Goal: Task Accomplishment & Management: Manage account settings

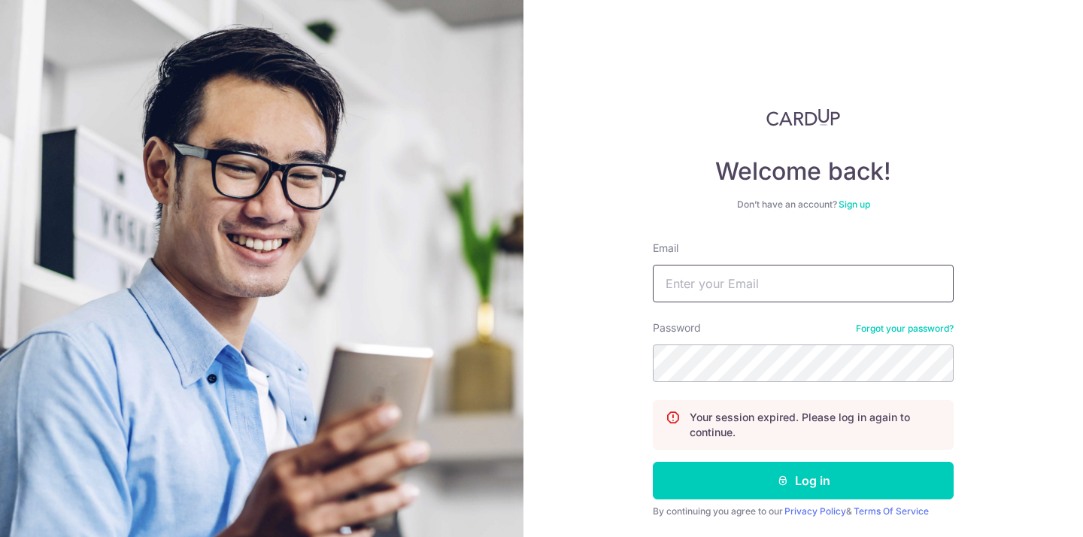
click at [762, 292] on input "Email" at bounding box center [803, 284] width 301 height 38
type input "[EMAIL_ADDRESS][DOMAIN_NAME]"
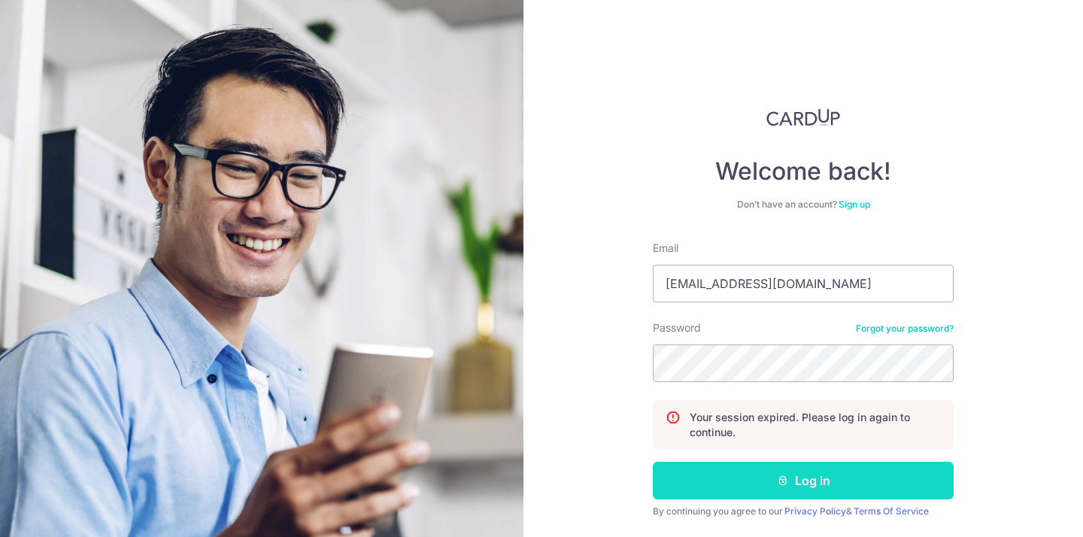
click at [853, 475] on button "Log in" at bounding box center [803, 481] width 301 height 38
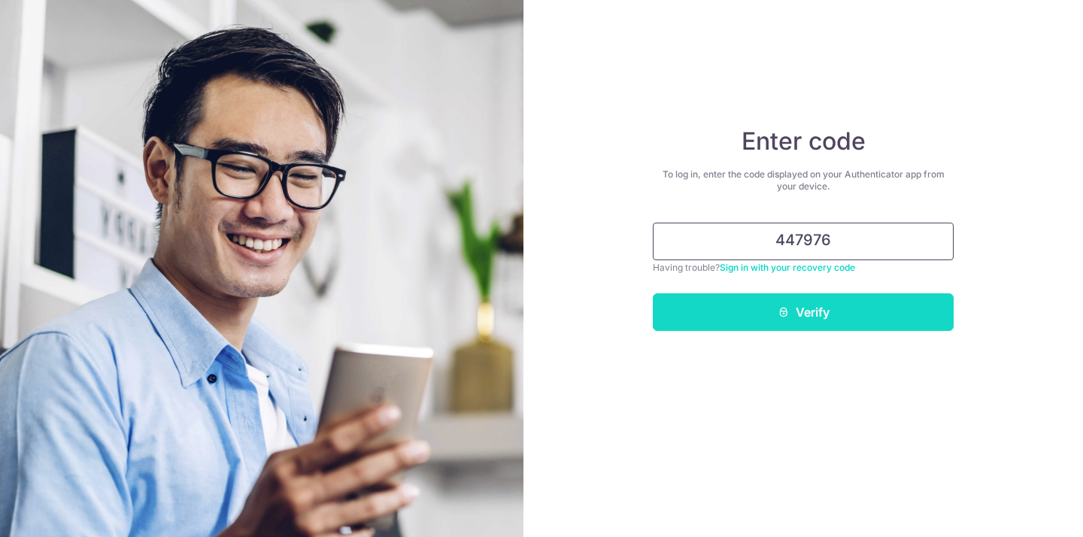
type input "447976"
click at [866, 322] on button "Verify" at bounding box center [803, 312] width 301 height 38
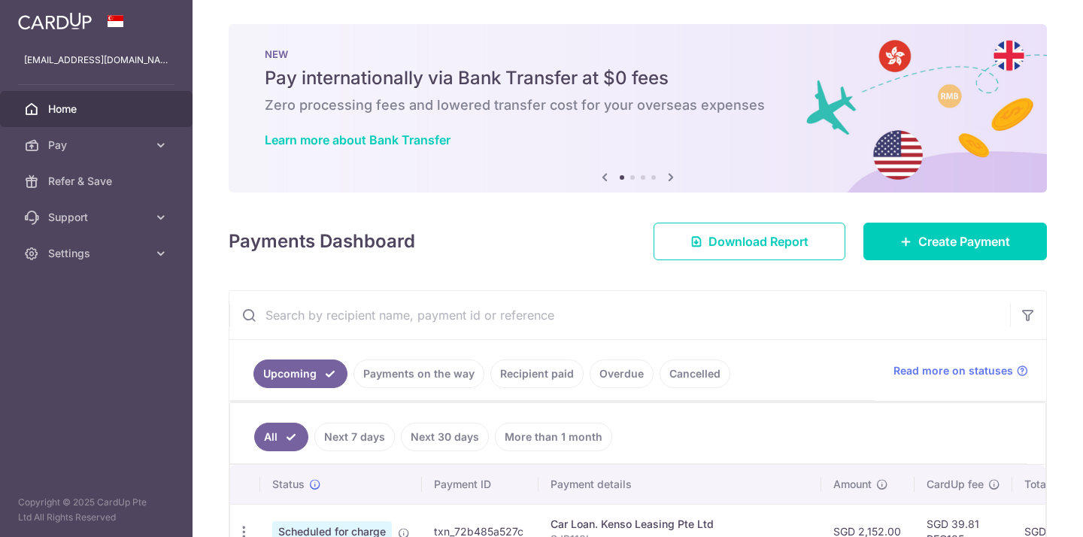
scroll to position [128, 0]
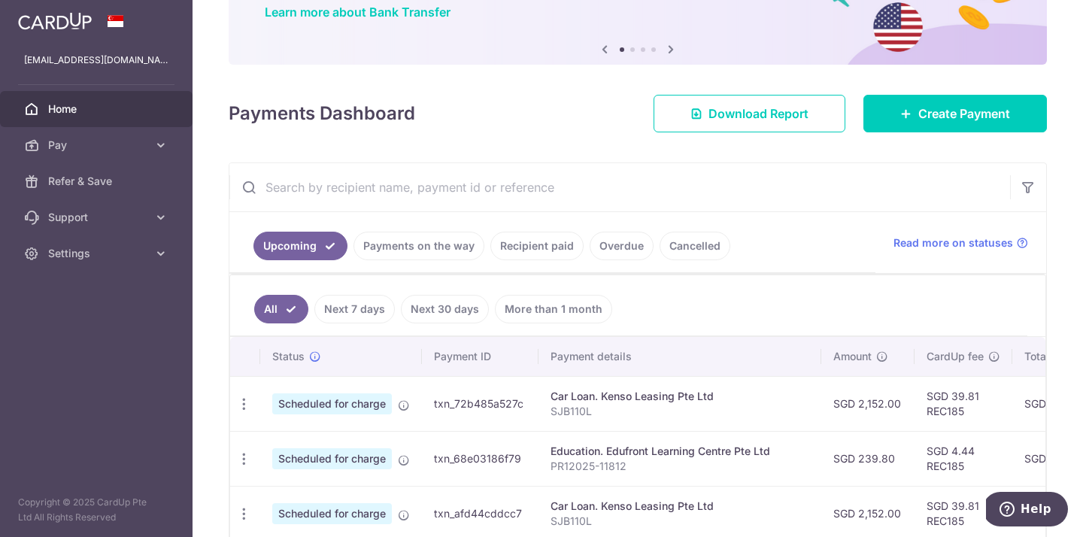
click at [540, 245] on link "Recipient paid" at bounding box center [537, 246] width 93 height 29
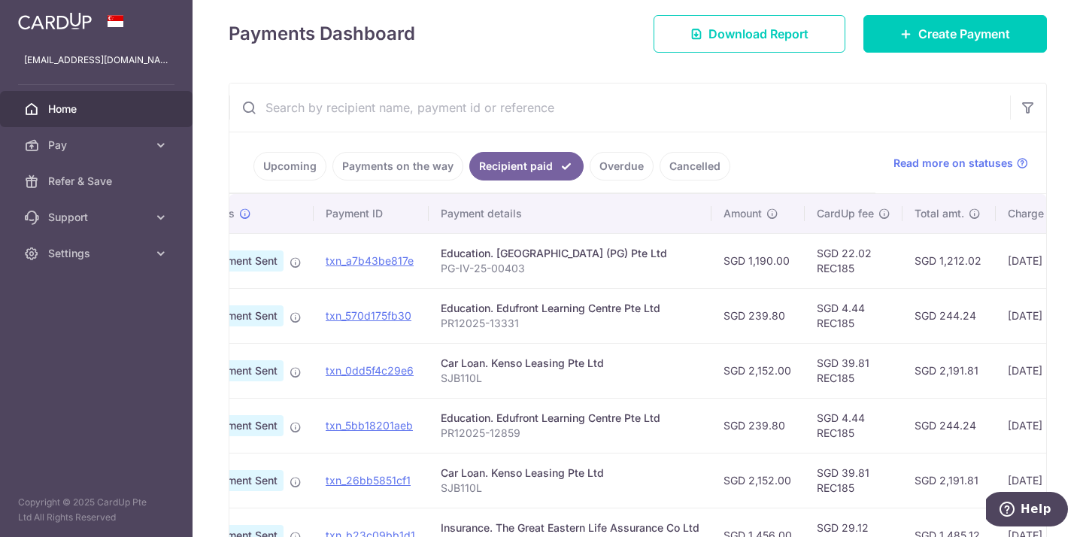
scroll to position [0, 0]
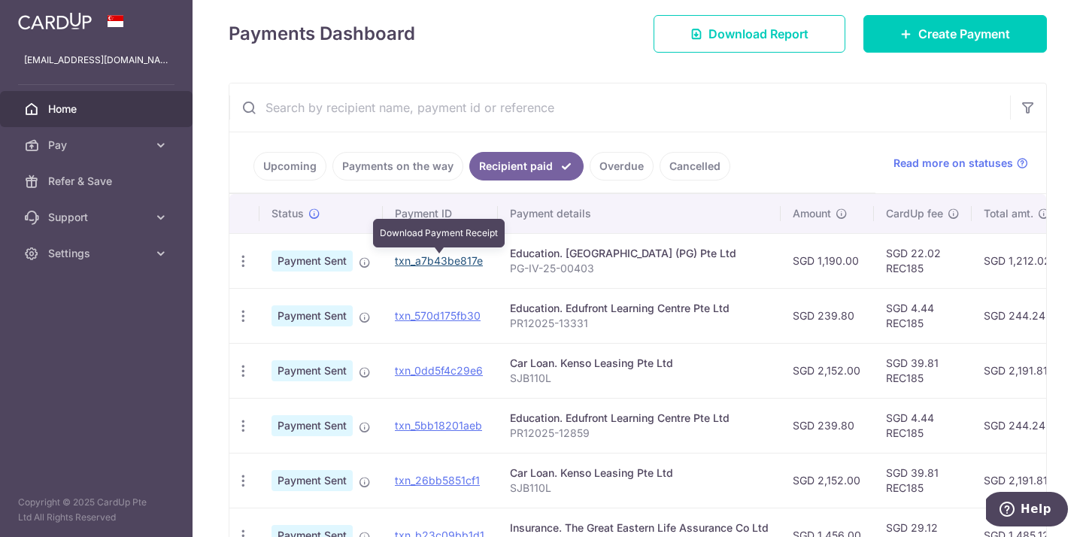
click at [418, 259] on link "txn_a7b43be817e" at bounding box center [439, 260] width 88 height 13
click at [366, 264] on icon at bounding box center [365, 263] width 12 height 12
click at [419, 168] on link "Payments on the way" at bounding box center [398, 166] width 131 height 29
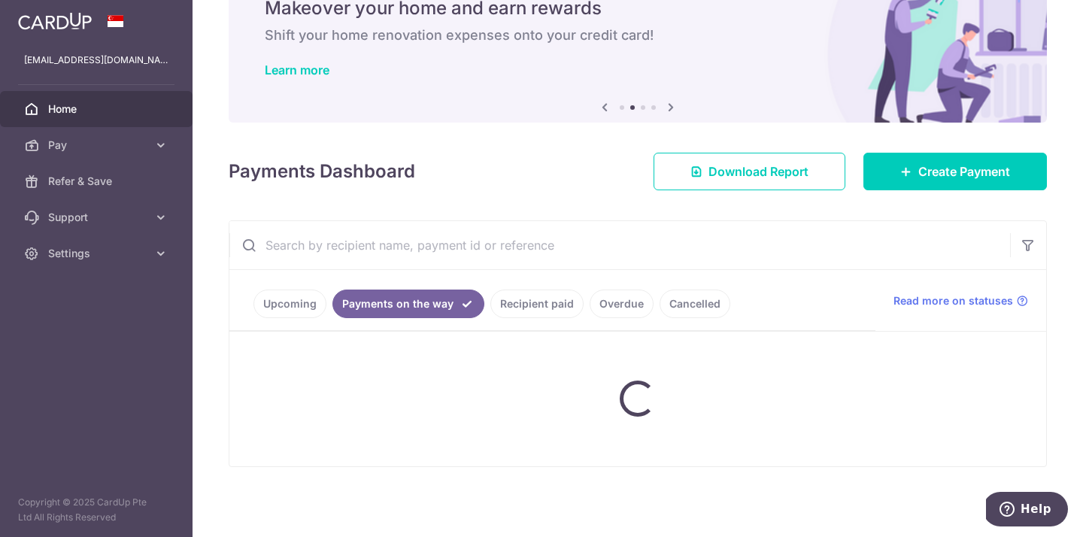
scroll to position [87, 0]
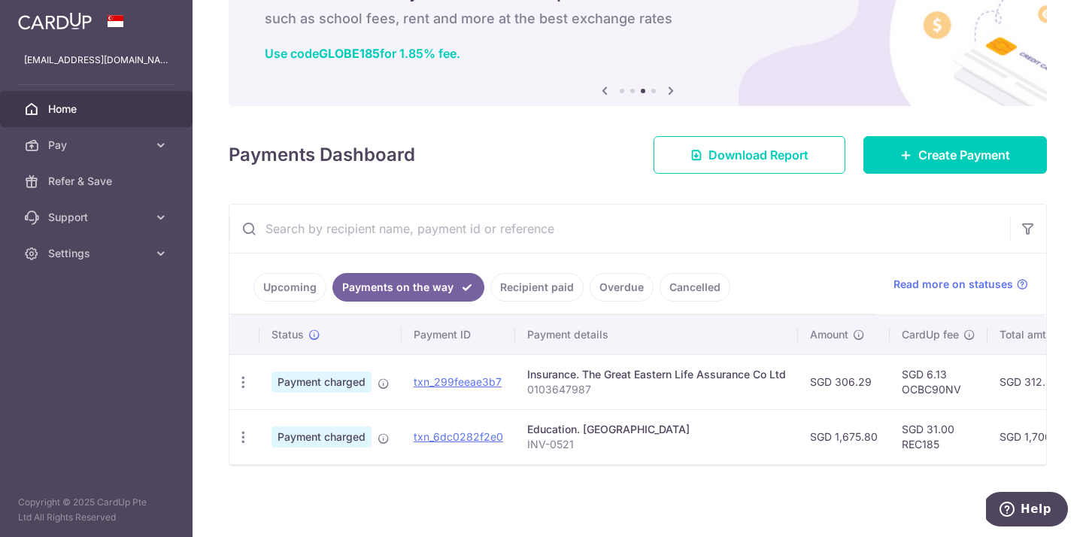
click at [517, 284] on link "Recipient paid" at bounding box center [537, 287] width 93 height 29
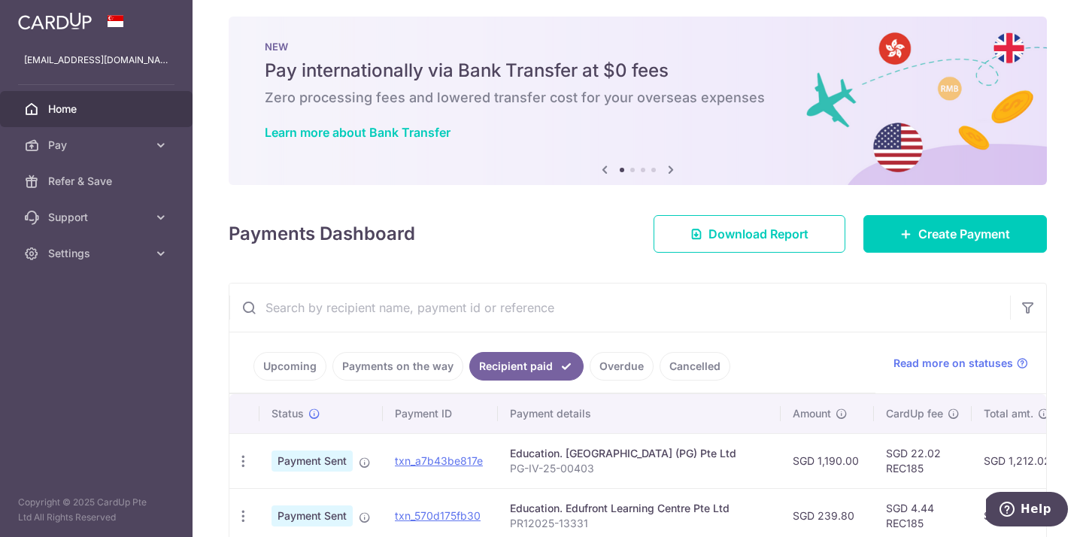
scroll to position [6, 0]
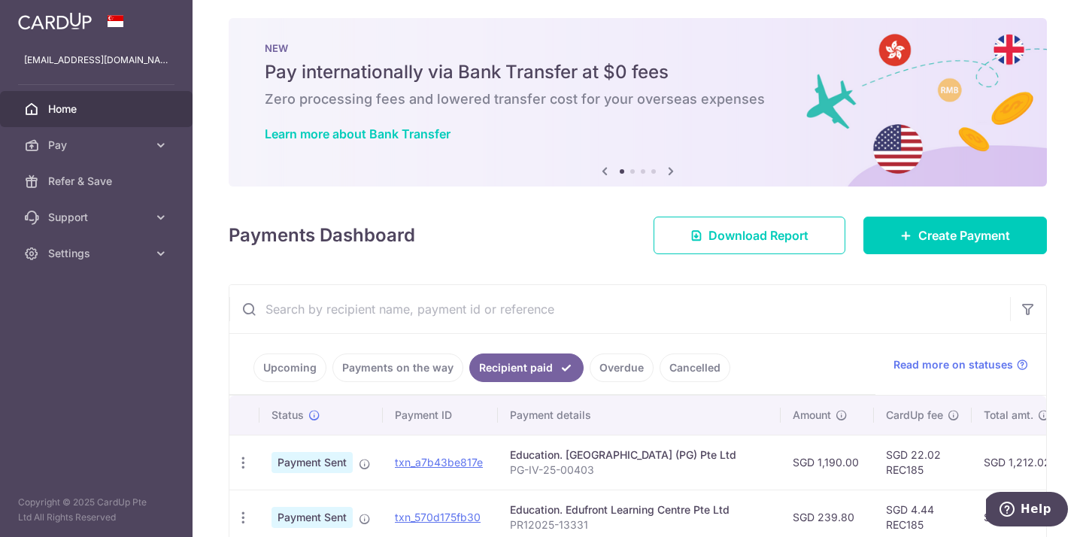
click at [629, 375] on link "Overdue" at bounding box center [622, 368] width 64 height 29
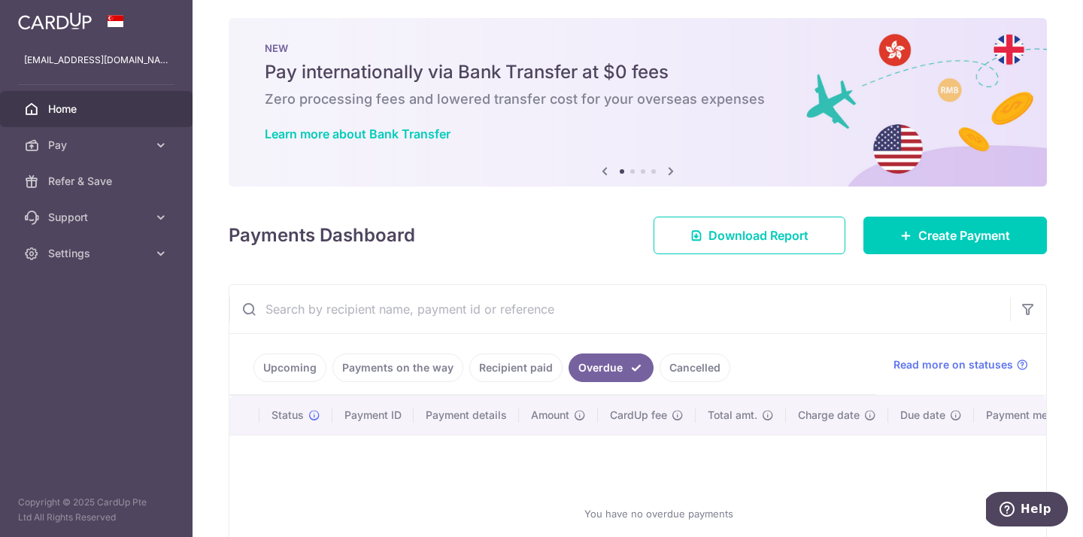
click at [687, 366] on link "Cancelled" at bounding box center [695, 368] width 71 height 29
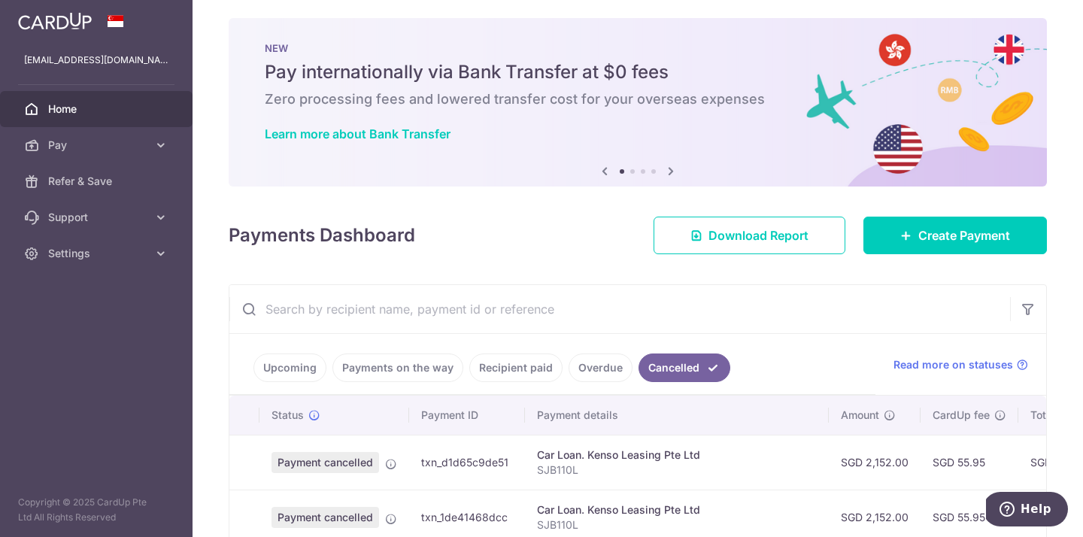
click at [491, 365] on link "Recipient paid" at bounding box center [516, 368] width 93 height 29
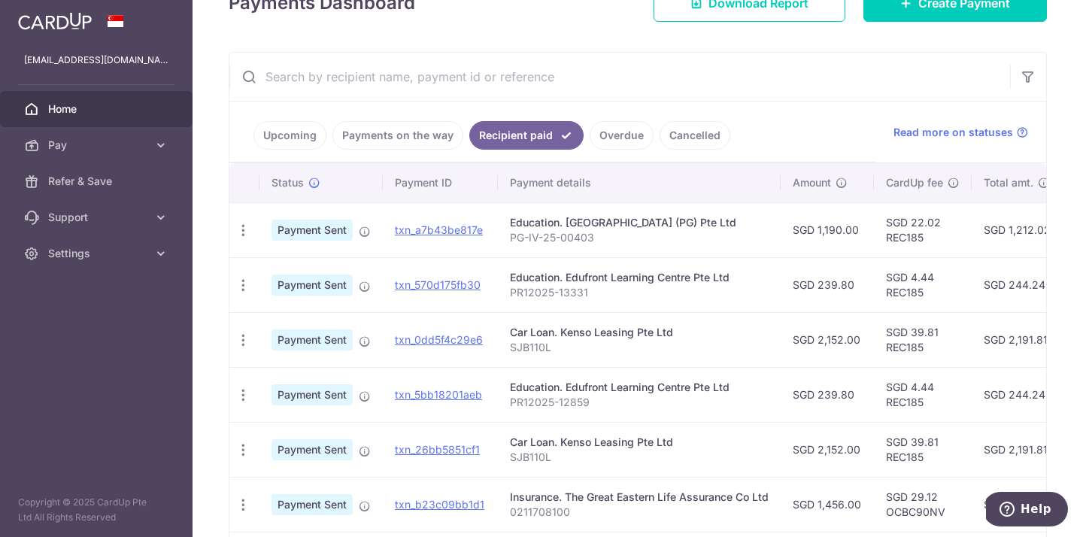
scroll to position [238, 0]
click at [400, 143] on link "Payments on the way" at bounding box center [398, 136] width 131 height 29
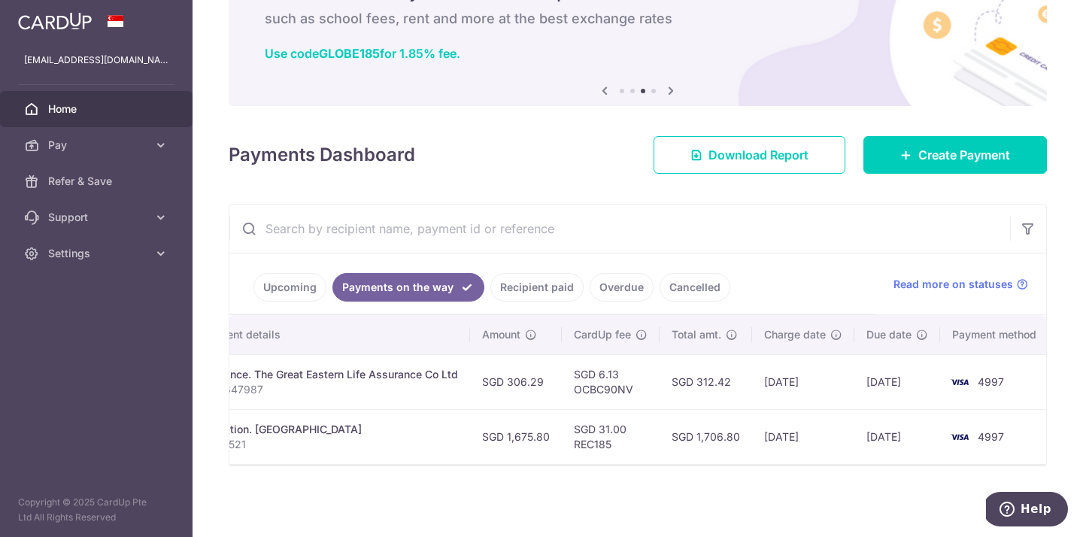
scroll to position [0, 0]
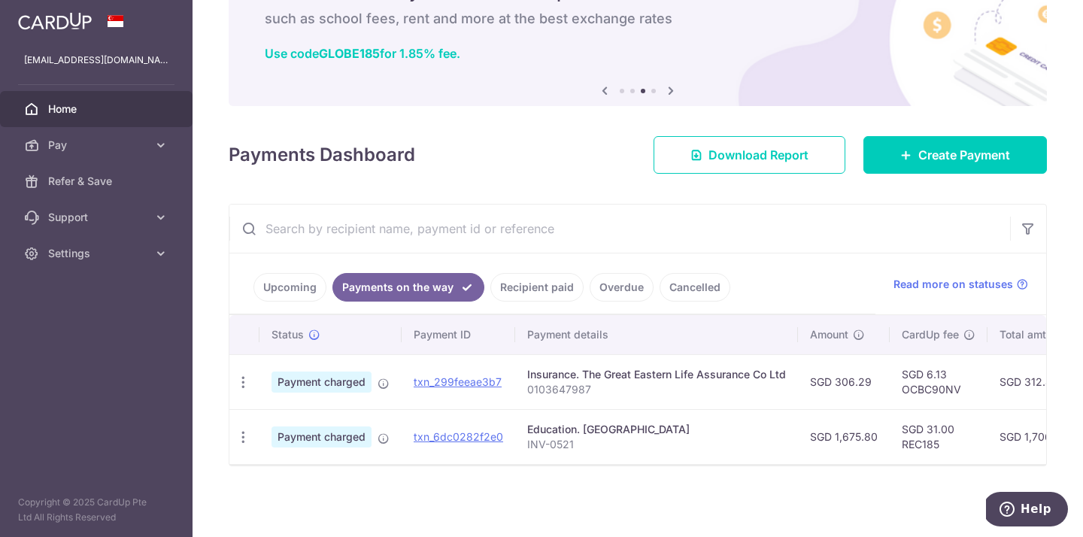
click at [291, 282] on link "Upcoming" at bounding box center [290, 287] width 73 height 29
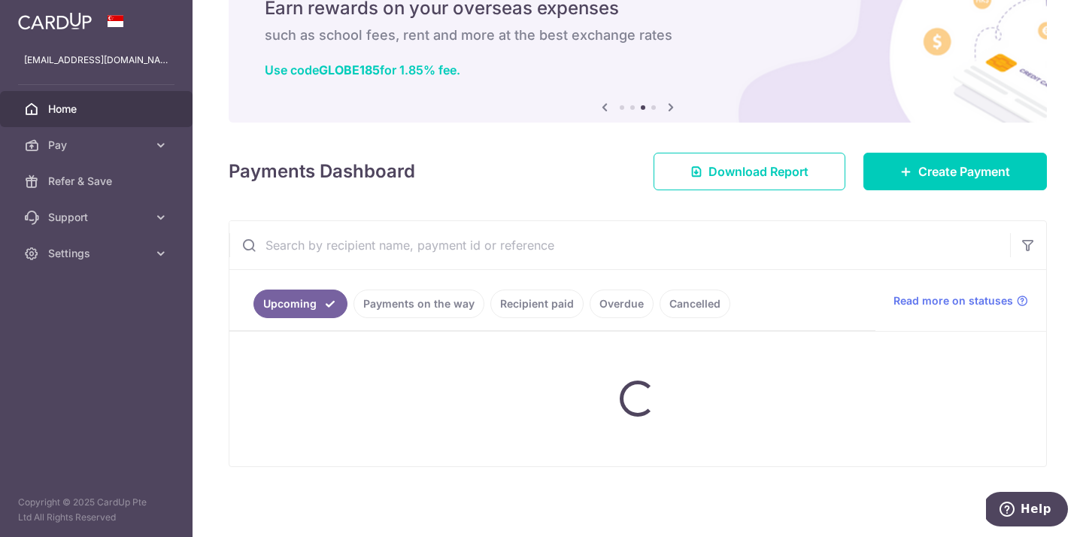
scroll to position [87, 0]
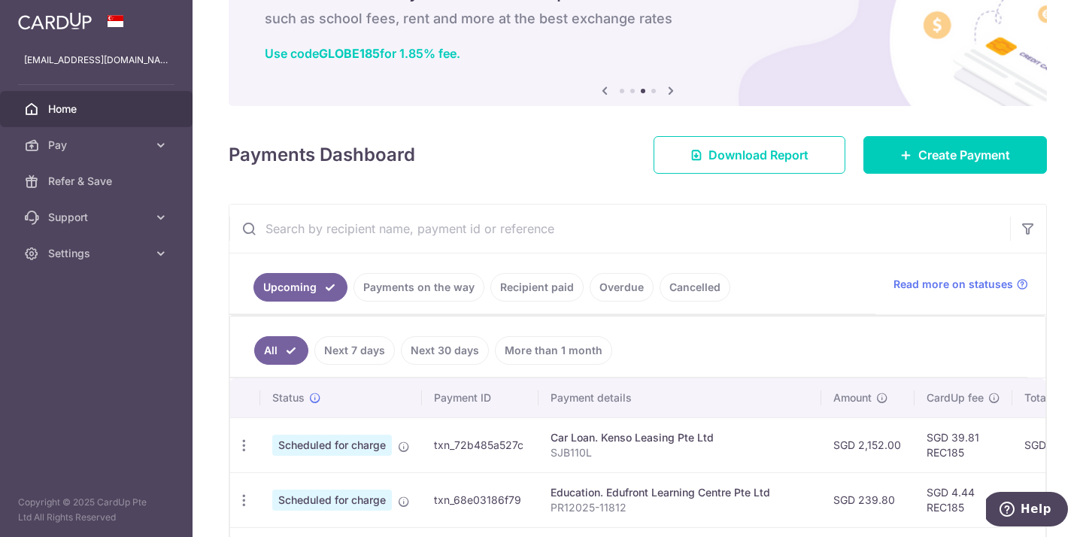
click at [451, 290] on link "Payments on the way" at bounding box center [419, 287] width 131 height 29
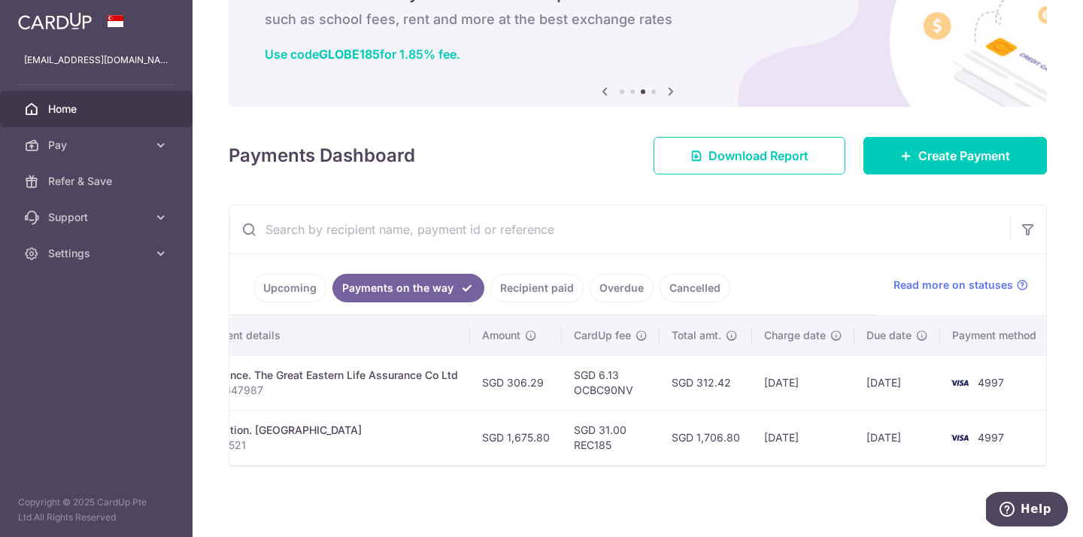
scroll to position [0, 78]
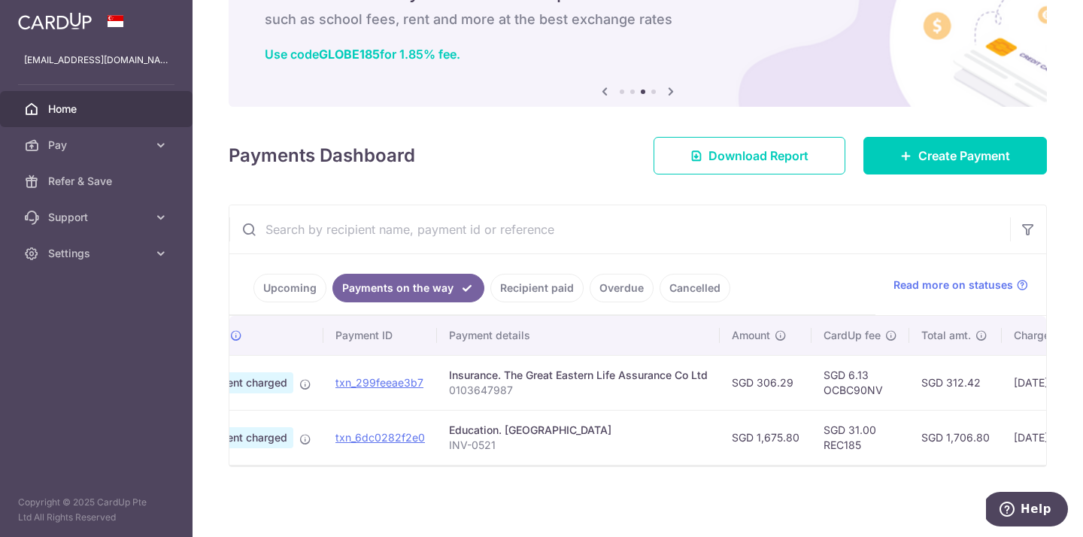
click at [300, 275] on link "Upcoming" at bounding box center [290, 288] width 73 height 29
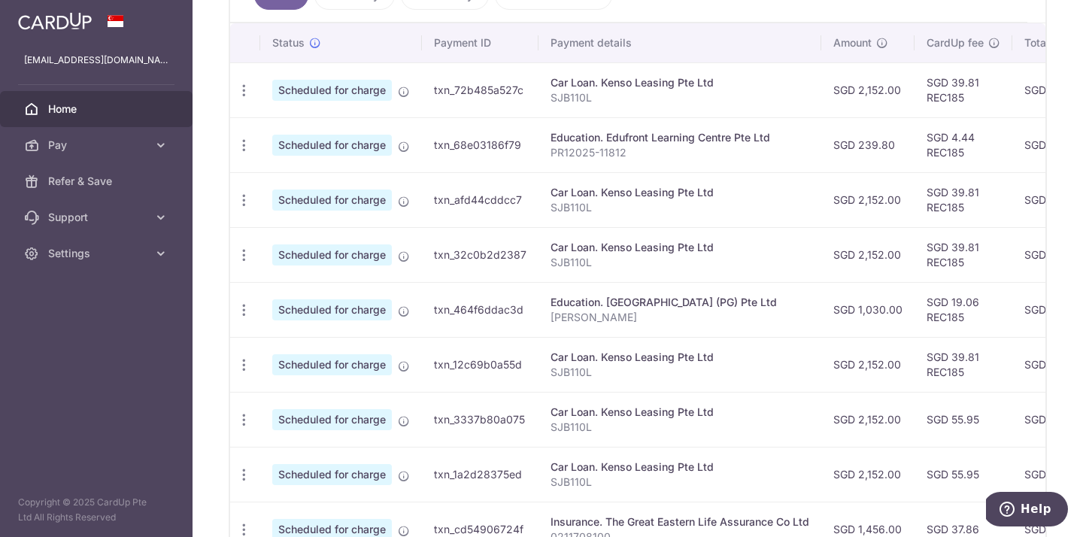
scroll to position [438, 0]
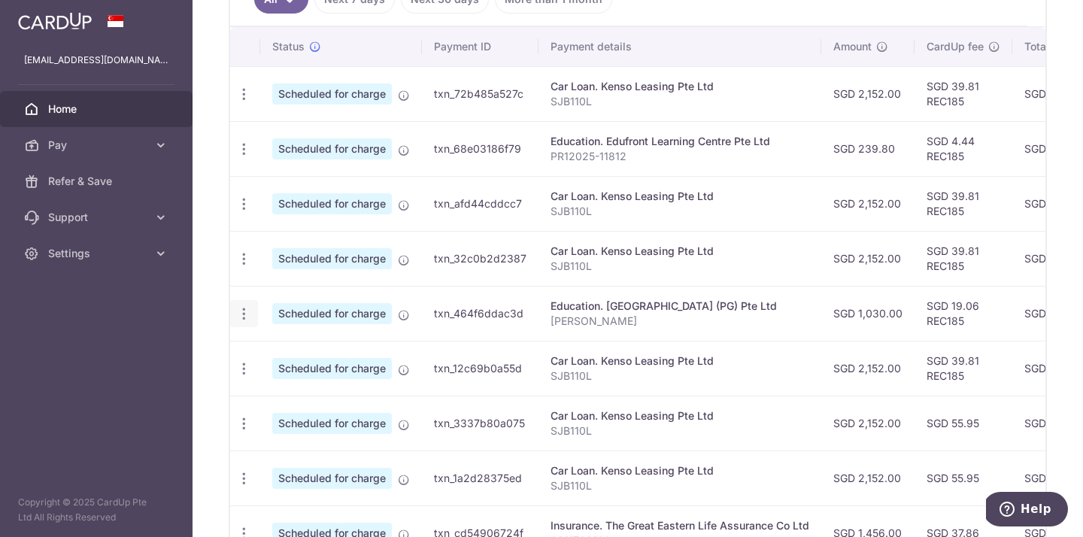
click at [243, 317] on icon "button" at bounding box center [244, 314] width 16 height 16
click at [753, 394] on td "Car Loan. Kenso Leasing Pte Ltd SJB110L" at bounding box center [680, 368] width 283 height 55
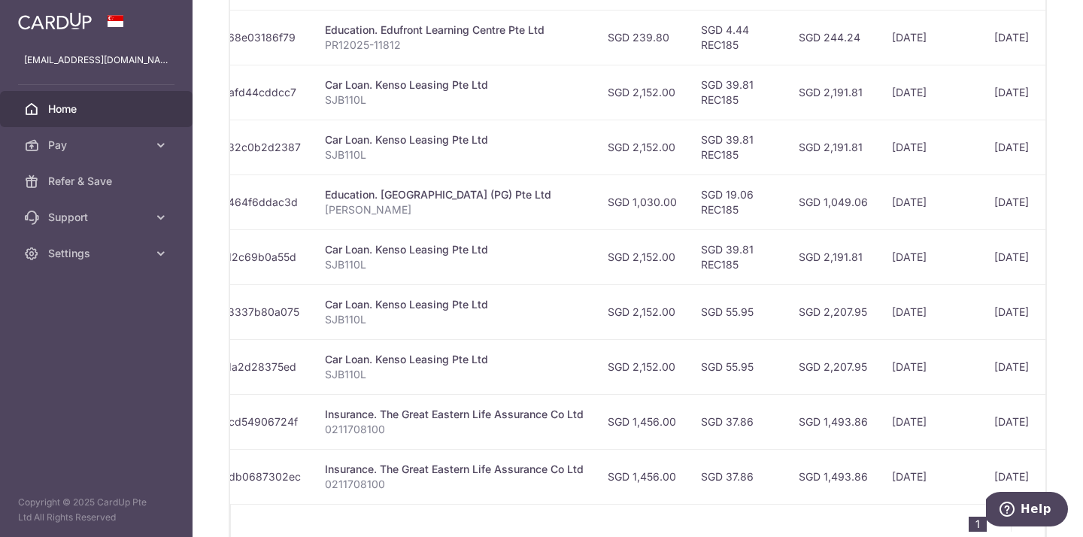
scroll to position [0, 0]
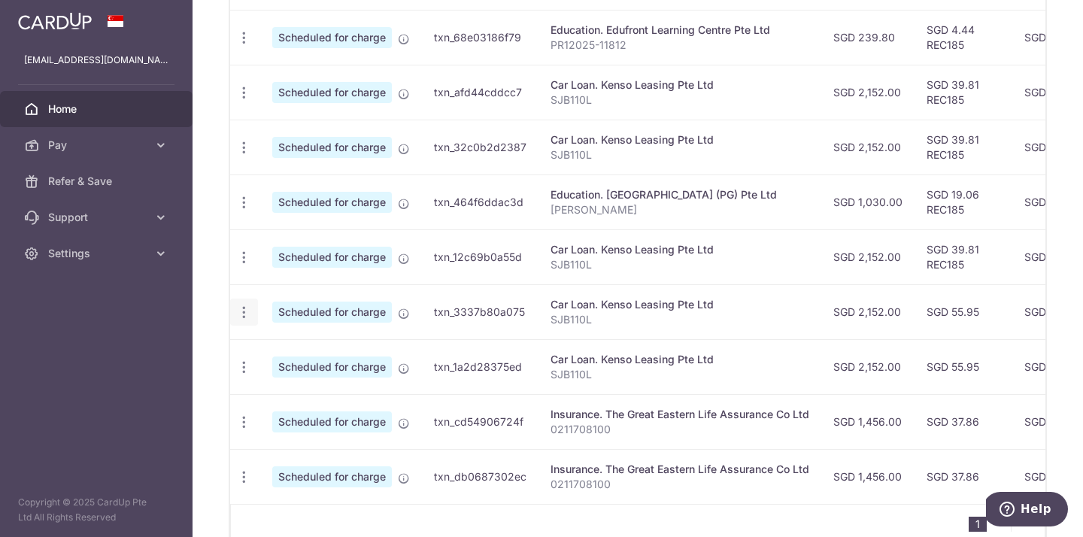
click at [241, 313] on icon "button" at bounding box center [244, 313] width 16 height 16
click at [278, 390] on span "Cancel payment" at bounding box center [324, 390] width 101 height 18
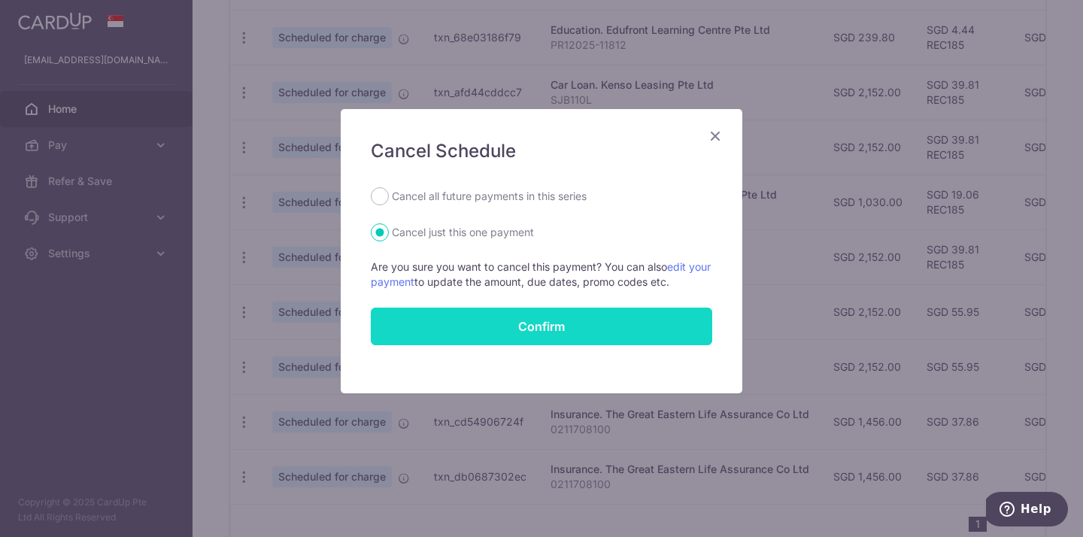
click at [551, 324] on button "Confirm" at bounding box center [542, 327] width 342 height 38
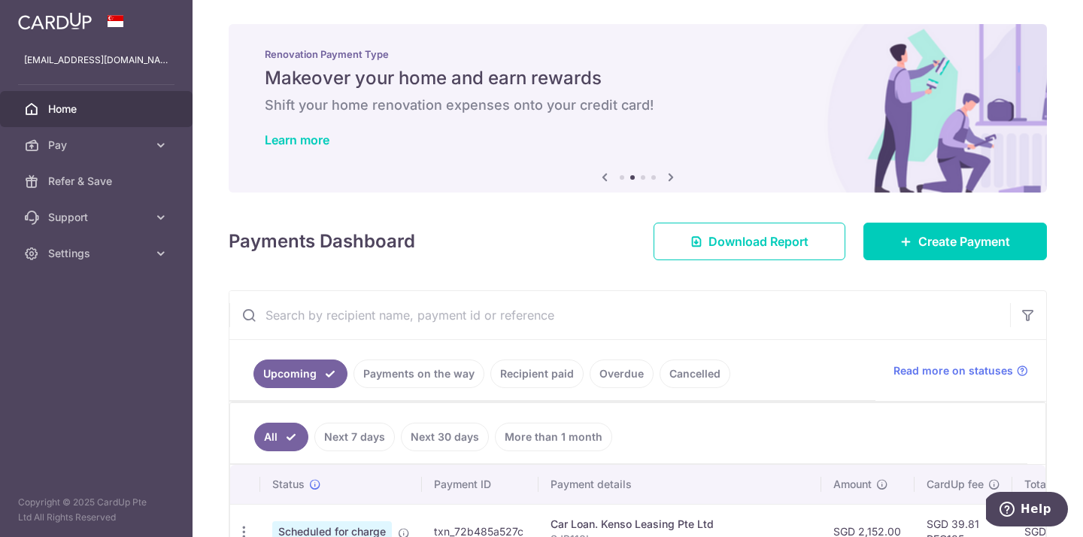
click at [66, 110] on span "Home" at bounding box center [97, 109] width 99 height 15
click at [157, 141] on icon at bounding box center [160, 145] width 15 height 15
click at [667, 181] on icon at bounding box center [671, 177] width 18 height 19
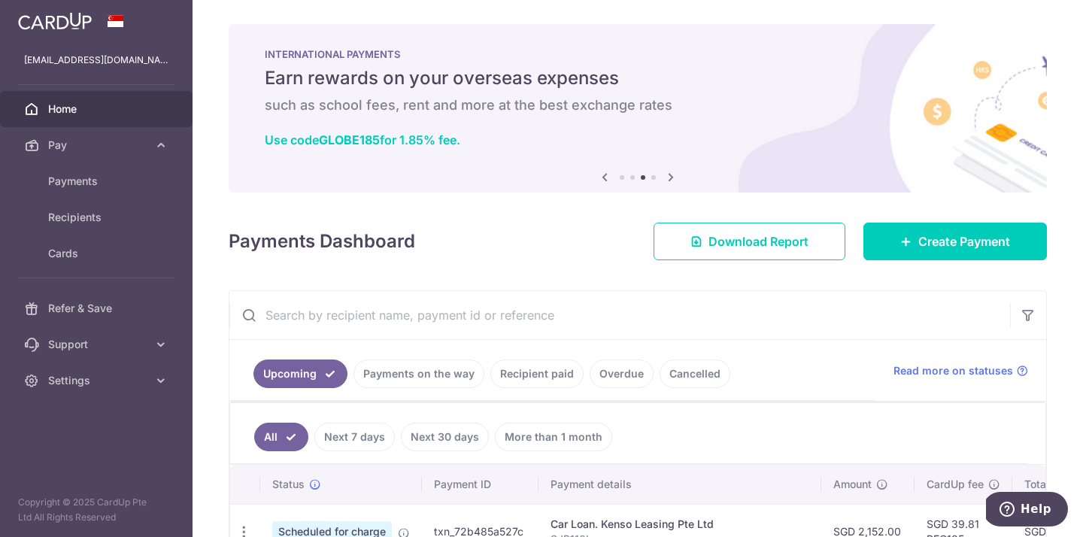
click at [667, 181] on icon at bounding box center [671, 177] width 18 height 19
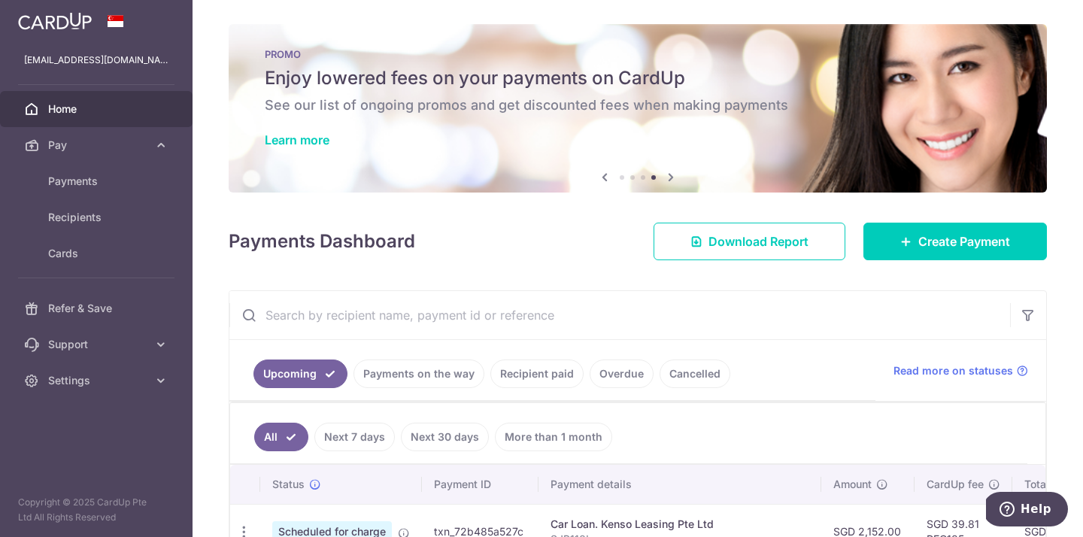
click at [667, 181] on icon at bounding box center [671, 177] width 18 height 19
